Goal: Complete application form: Complete application form

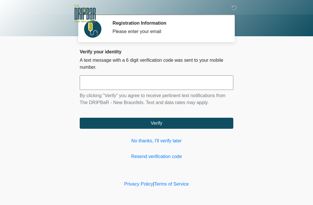
click at [209, 149] on div "Verify your identity A text message with a 6 digit verification code was sent t…" at bounding box center [157, 104] width 154 height 111
click at [163, 143] on link "No thanks, I'll verify later" at bounding box center [157, 141] width 154 height 7
click at [163, 142] on link "No thanks, I'll verify later" at bounding box center [157, 141] width 154 height 7
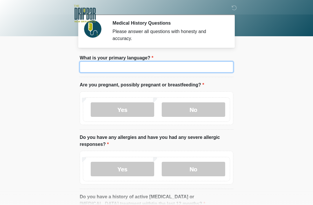
click at [163, 70] on input "What is your primary language?" at bounding box center [157, 67] width 154 height 11
type input "*******"
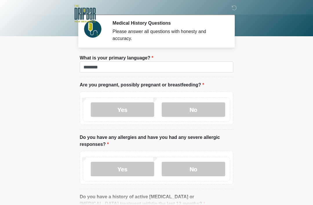
click at [198, 109] on label "No" at bounding box center [194, 109] width 64 height 15
click at [201, 168] on label "No" at bounding box center [194, 169] width 64 height 15
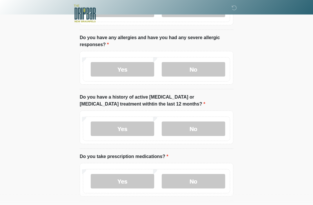
scroll to position [100, 0]
click at [201, 126] on label "No" at bounding box center [194, 129] width 64 height 15
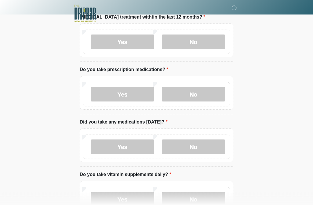
scroll to position [187, 0]
click at [138, 90] on label "Yes" at bounding box center [123, 94] width 64 height 15
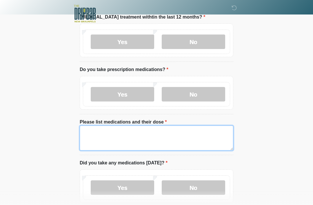
click at [140, 132] on textarea "Please list medications and their dose" at bounding box center [157, 138] width 154 height 25
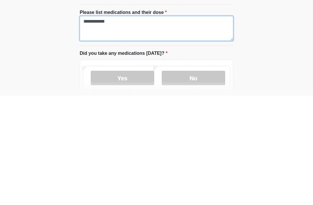
type textarea "**********"
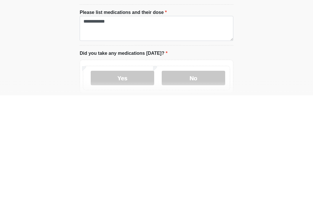
click at [203, 180] on label "No" at bounding box center [194, 187] width 64 height 15
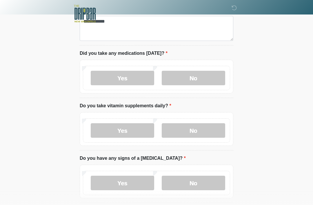
click at [135, 130] on label "Yes" at bounding box center [123, 130] width 64 height 15
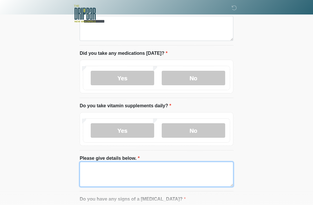
click at [130, 172] on textarea "Please give details below." at bounding box center [157, 174] width 154 height 25
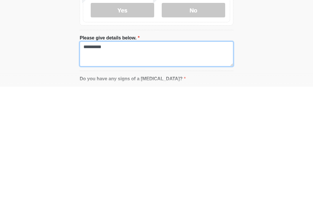
type textarea "*********"
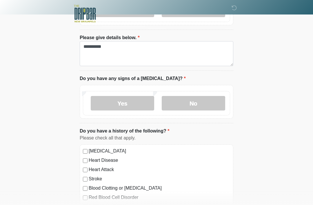
click at [206, 100] on label "No" at bounding box center [194, 103] width 64 height 15
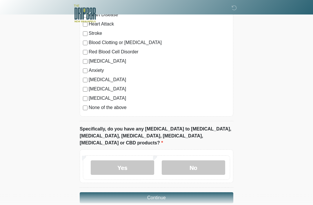
scroll to position [565, 0]
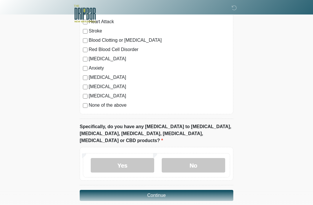
click at [201, 158] on label "No" at bounding box center [194, 165] width 64 height 15
click at [185, 190] on button "Continue" at bounding box center [157, 195] width 154 height 11
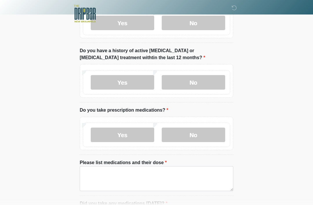
scroll to position [0, 0]
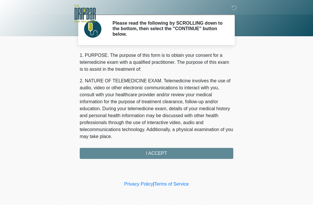
click at [178, 151] on div "1. PURPOSE. The purpose of this form is to obtain your consent for a telemedici…" at bounding box center [157, 105] width 154 height 107
click at [161, 151] on div "1. PURPOSE. The purpose of this form is to obtain your consent for a telemedici…" at bounding box center [157, 105] width 154 height 107
click at [160, 152] on div "1. PURPOSE. The purpose of this form is to obtain your consent for a telemedici…" at bounding box center [157, 105] width 154 height 107
click at [160, 154] on div "1. PURPOSE. The purpose of this form is to obtain your consent for a telemedici…" at bounding box center [157, 105] width 154 height 107
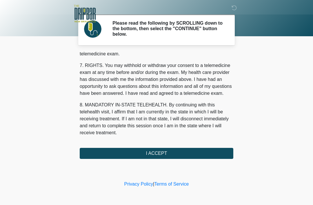
scroll to position [254, 0]
click at [166, 151] on button "I ACCEPT" at bounding box center [157, 153] width 154 height 11
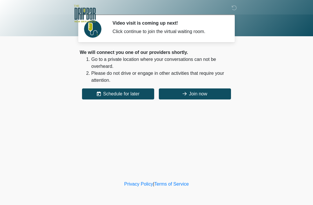
click at [195, 95] on button "Join now" at bounding box center [195, 94] width 72 height 11
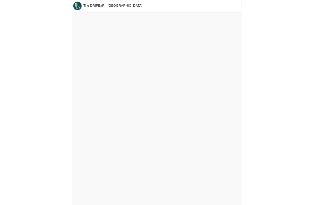
scroll to position [1, 0]
